Goal: Transaction & Acquisition: Obtain resource

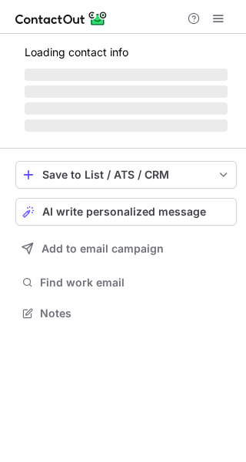
scroll to position [322, 246]
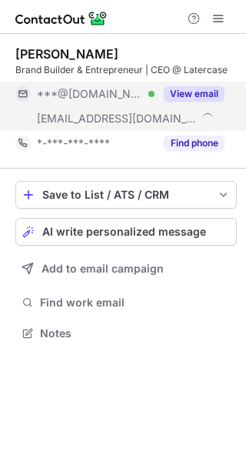
click at [192, 99] on button "View email" at bounding box center [194, 93] width 61 height 15
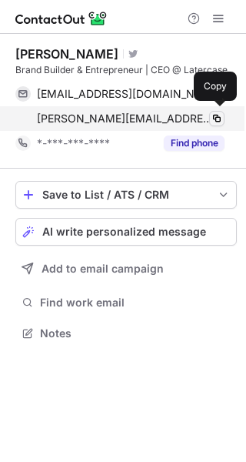
click at [212, 116] on span at bounding box center [217, 118] width 12 height 12
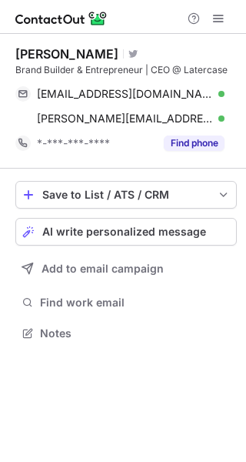
drag, startPoint x: 12, startPoint y: 46, endPoint x: 126, endPoint y: 48, distance: 114.7
click at [123, 48] on div "Michael Maleszyk Visit Twitter profile Brand Builder & Entrepreneur | CEO @ Lat…" at bounding box center [123, 195] width 246 height 322
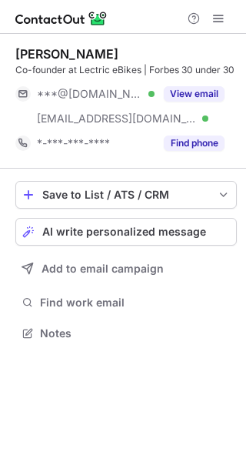
scroll to position [322, 246]
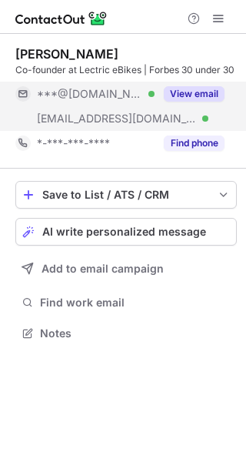
click at [207, 91] on button "View email" at bounding box center [194, 93] width 61 height 15
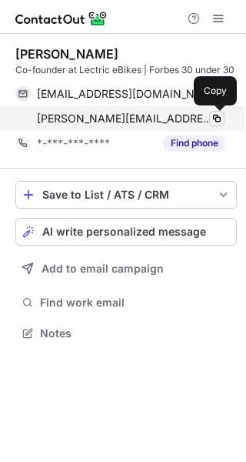
click at [220, 116] on span at bounding box center [217, 118] width 12 height 12
